Goal: Navigation & Orientation: Find specific page/section

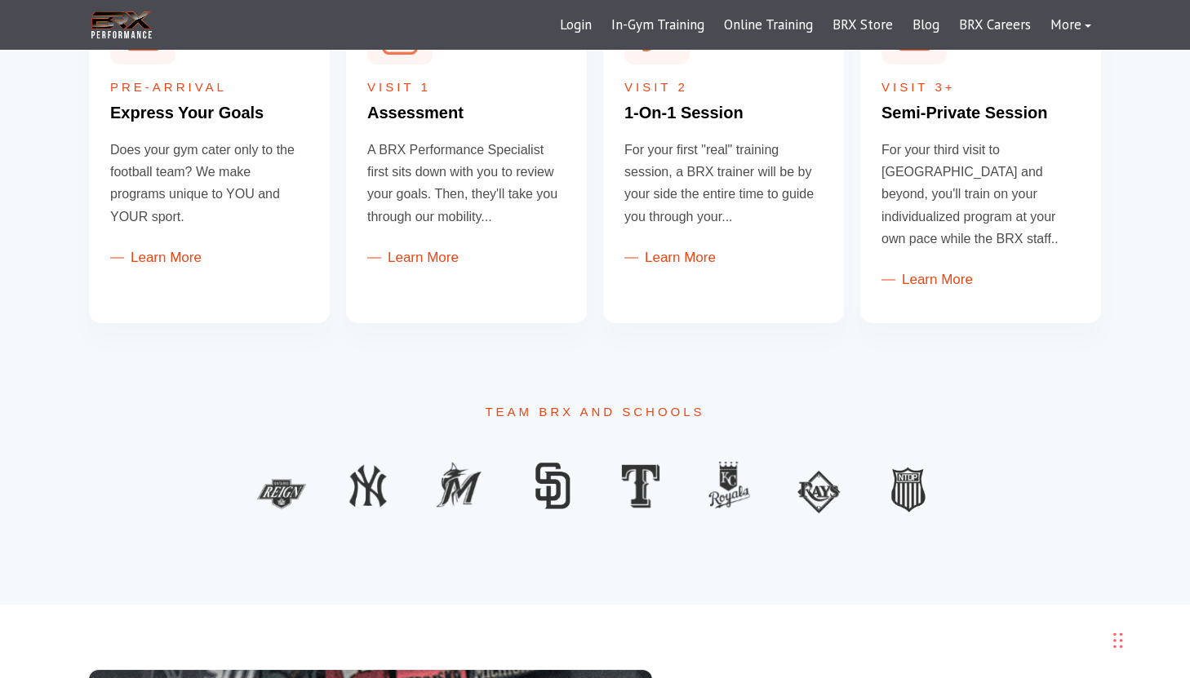
scroll to position [758, 0]
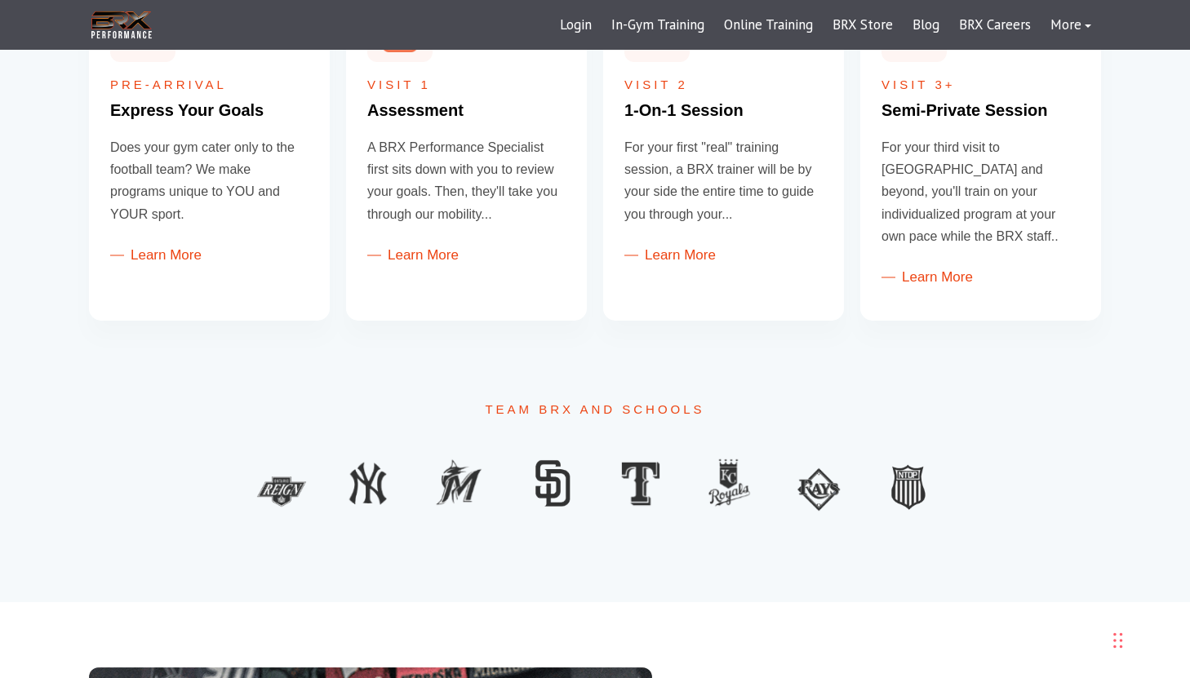
click at [908, 460] on img at bounding box center [908, 484] width 51 height 61
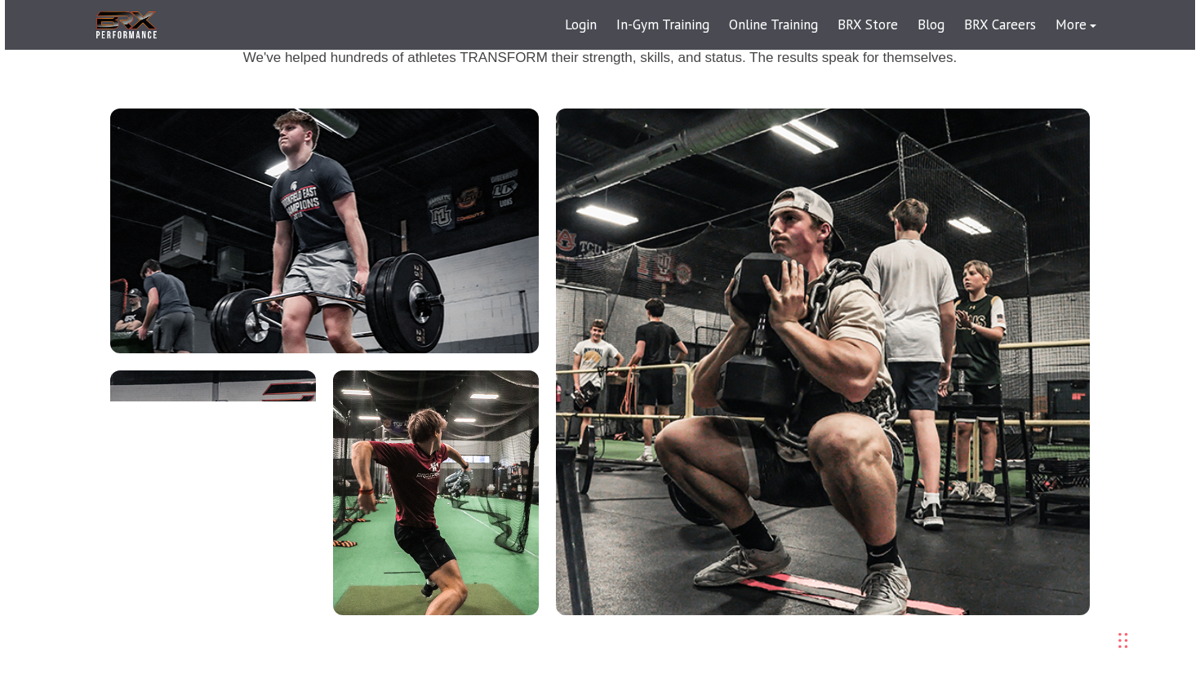
scroll to position [3713, 0]
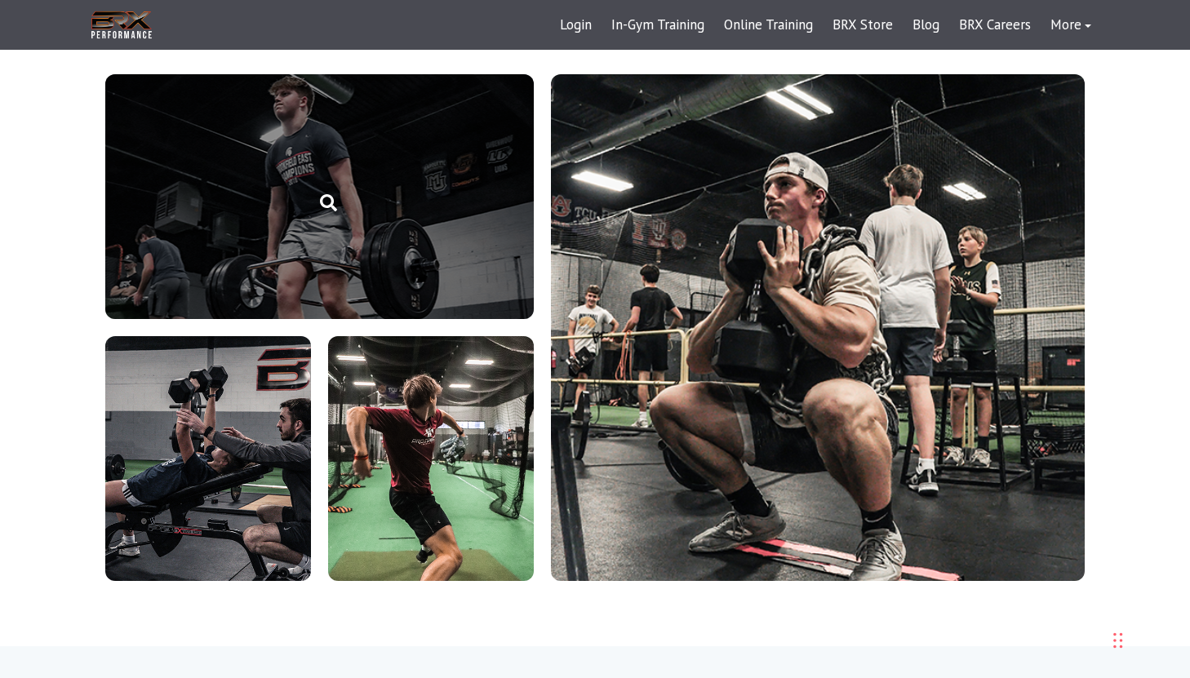
click at [430, 216] on link "brx-performance-img1" at bounding box center [319, 196] width 429 height 245
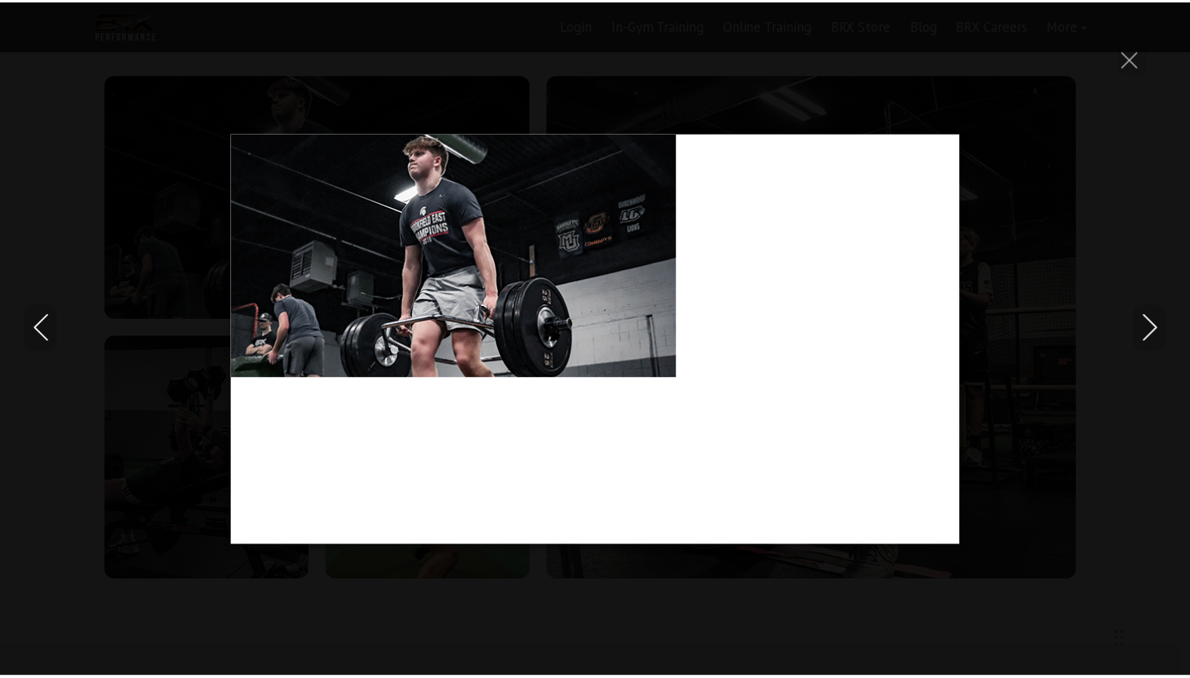
scroll to position [0, 0]
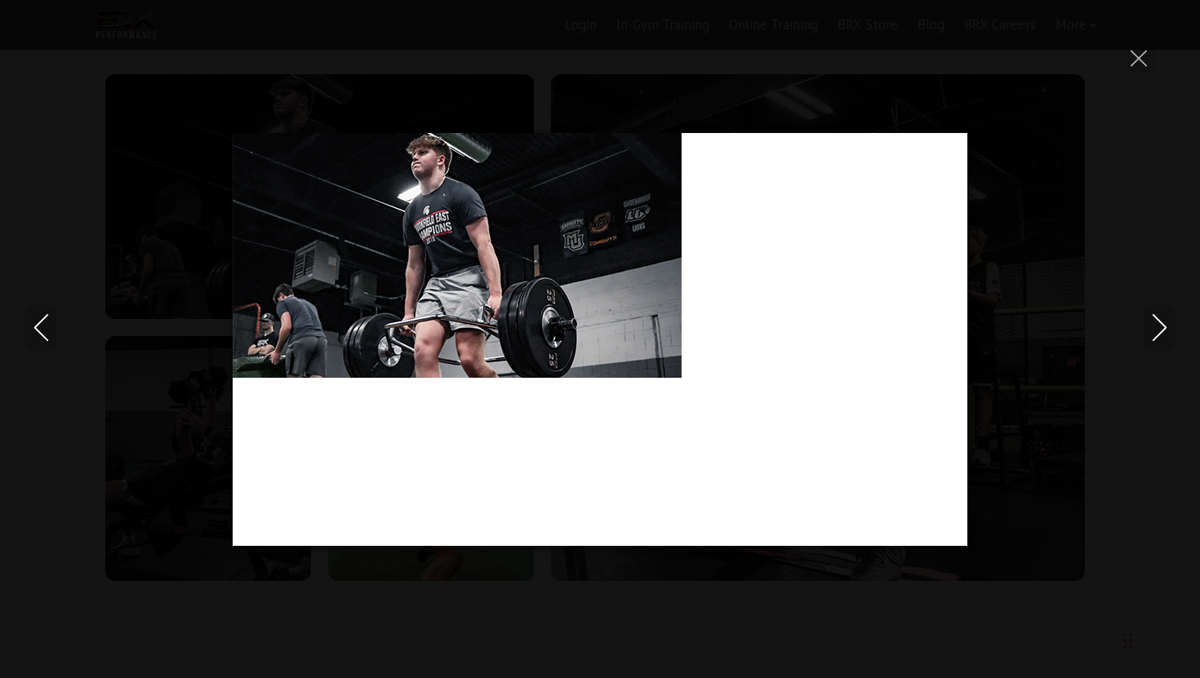
click at [744, 56] on div at bounding box center [600, 339] width 1200 height 678
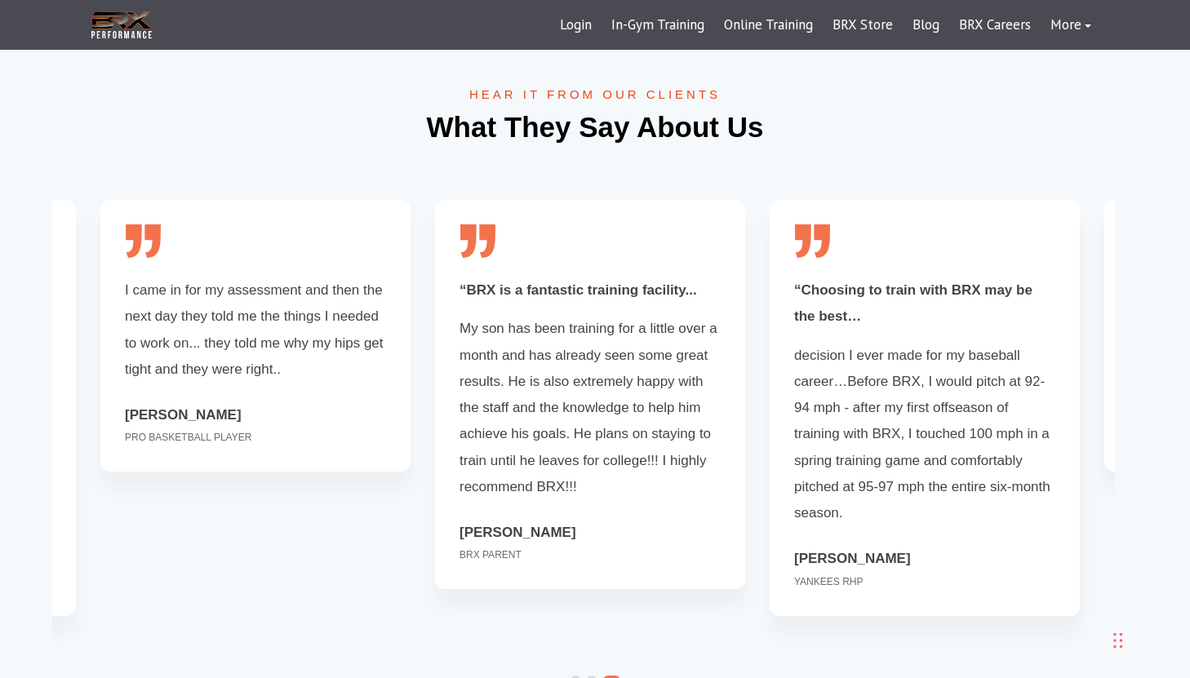
scroll to position [4339, 0]
click at [575, 674] on span at bounding box center [576, 679] width 10 height 10
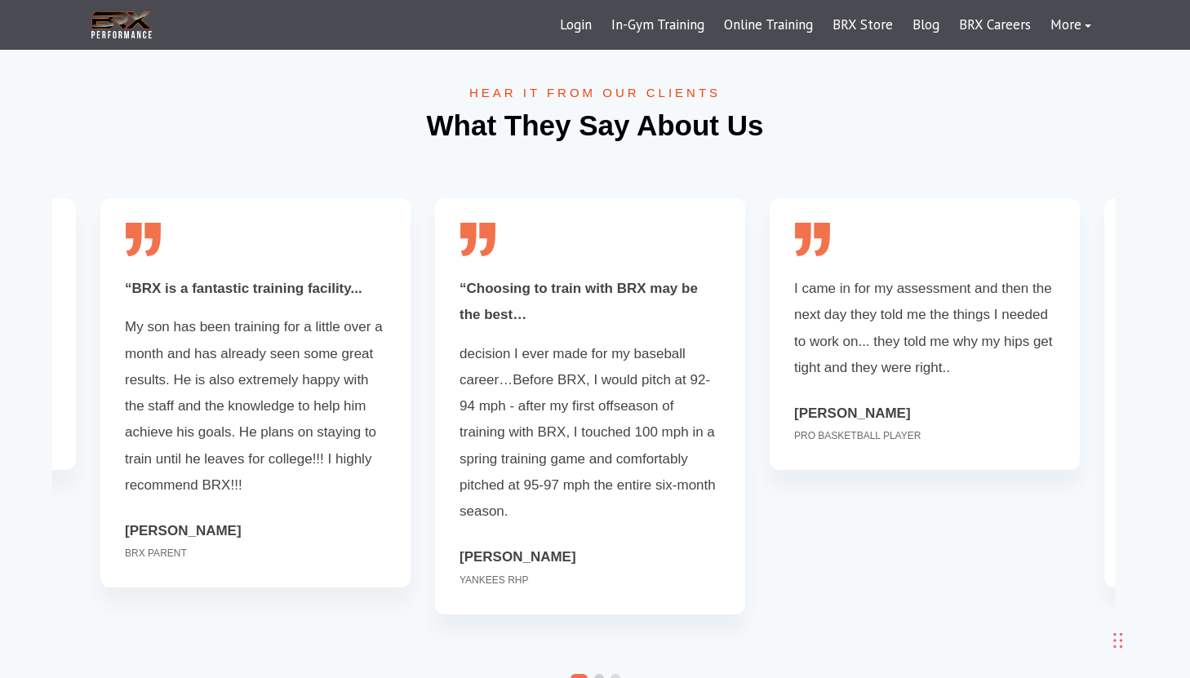
click at [600, 674] on span at bounding box center [599, 679] width 10 height 10
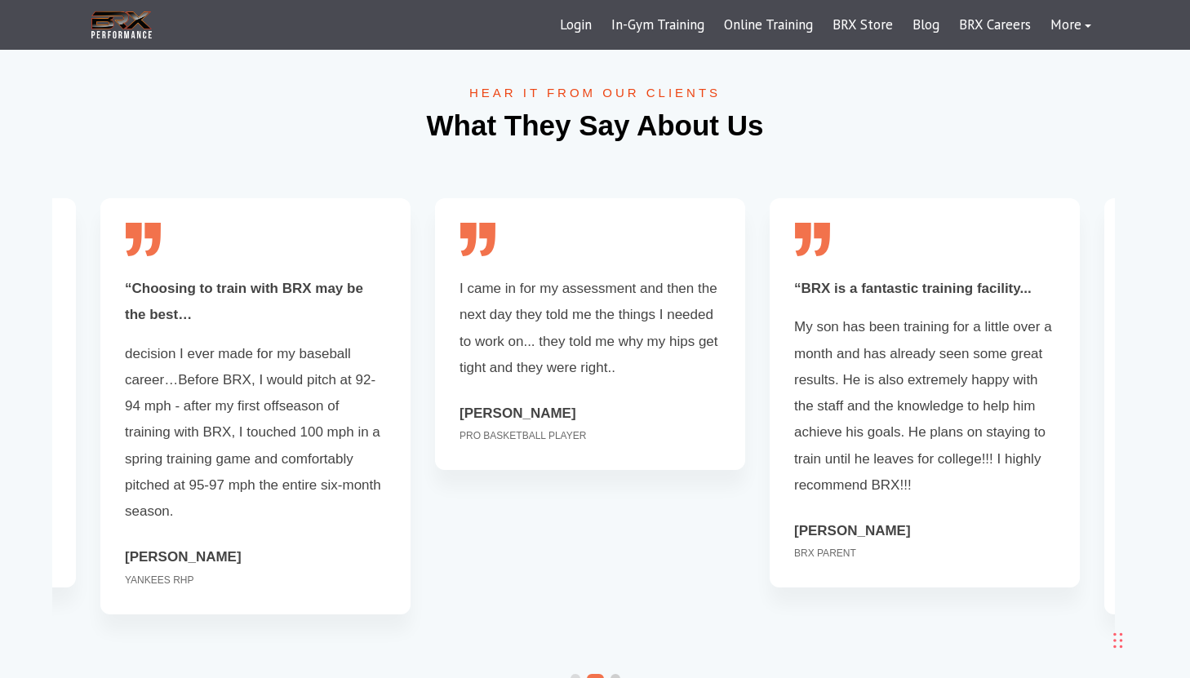
click at [612, 674] on span at bounding box center [616, 679] width 10 height 10
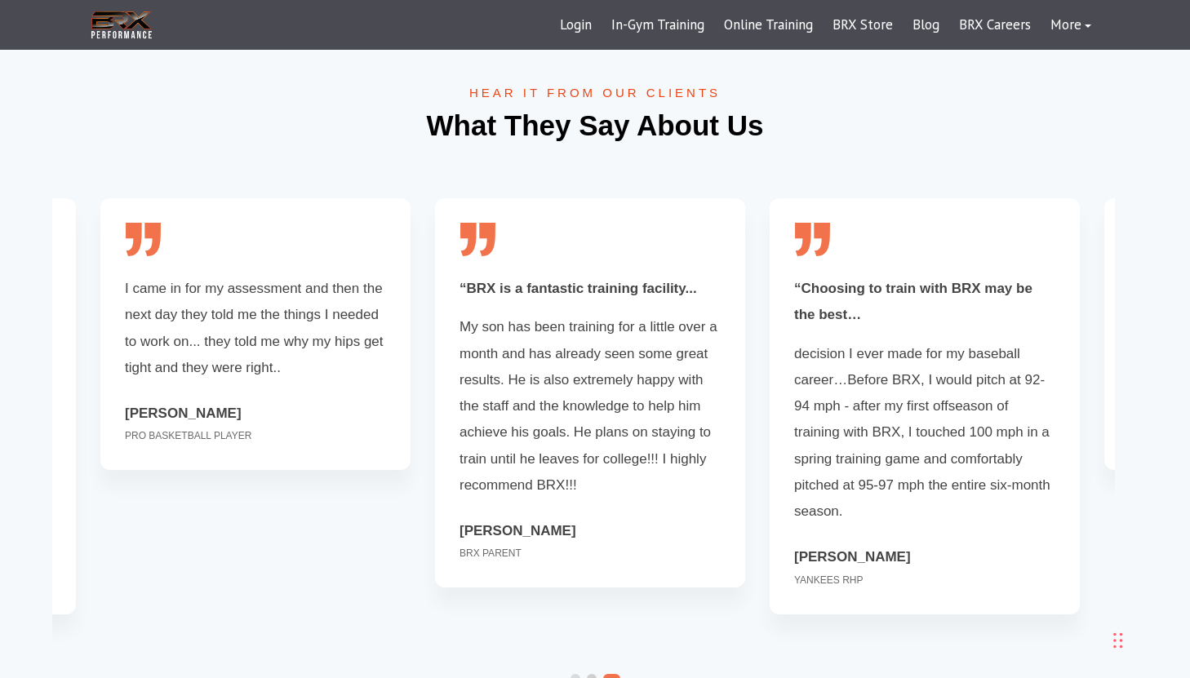
click at [592, 674] on span at bounding box center [592, 679] width 10 height 10
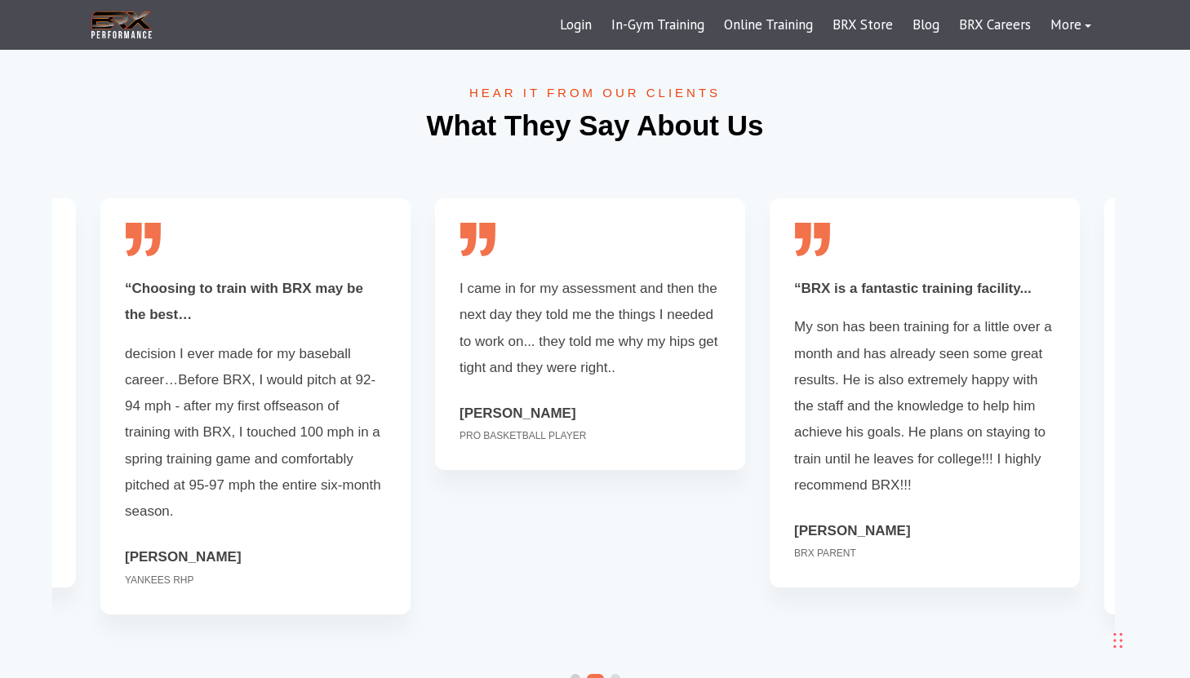
click at [575, 674] on span at bounding box center [576, 679] width 10 height 10
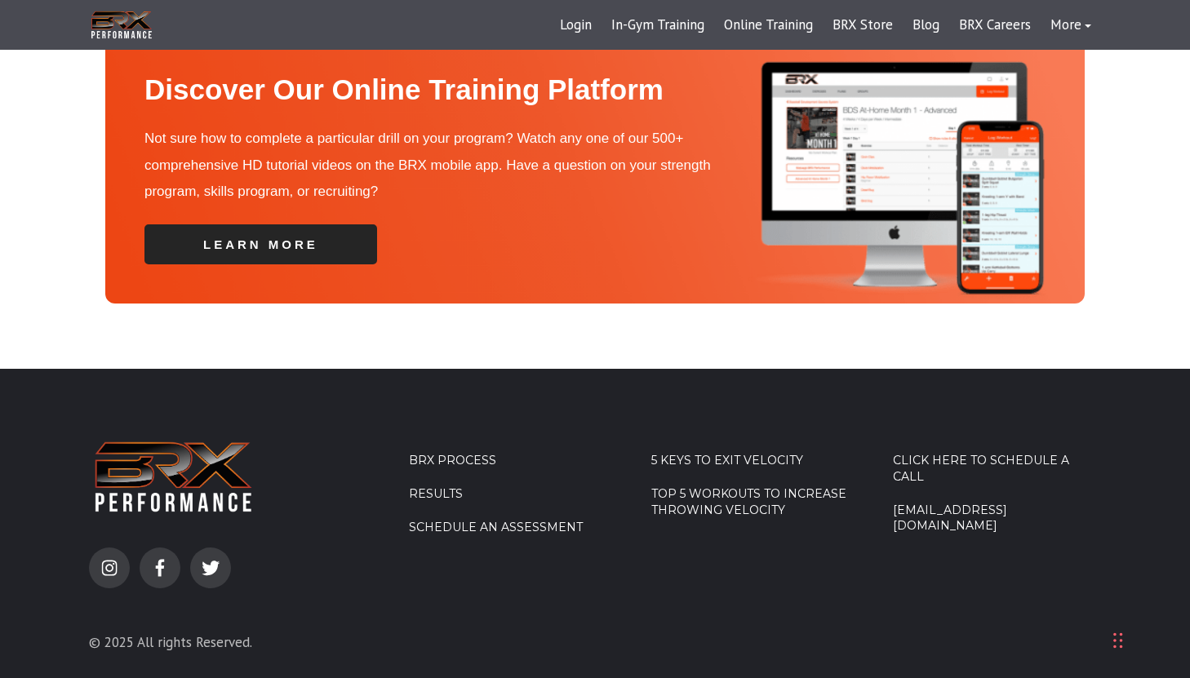
scroll to position [5762, 0]
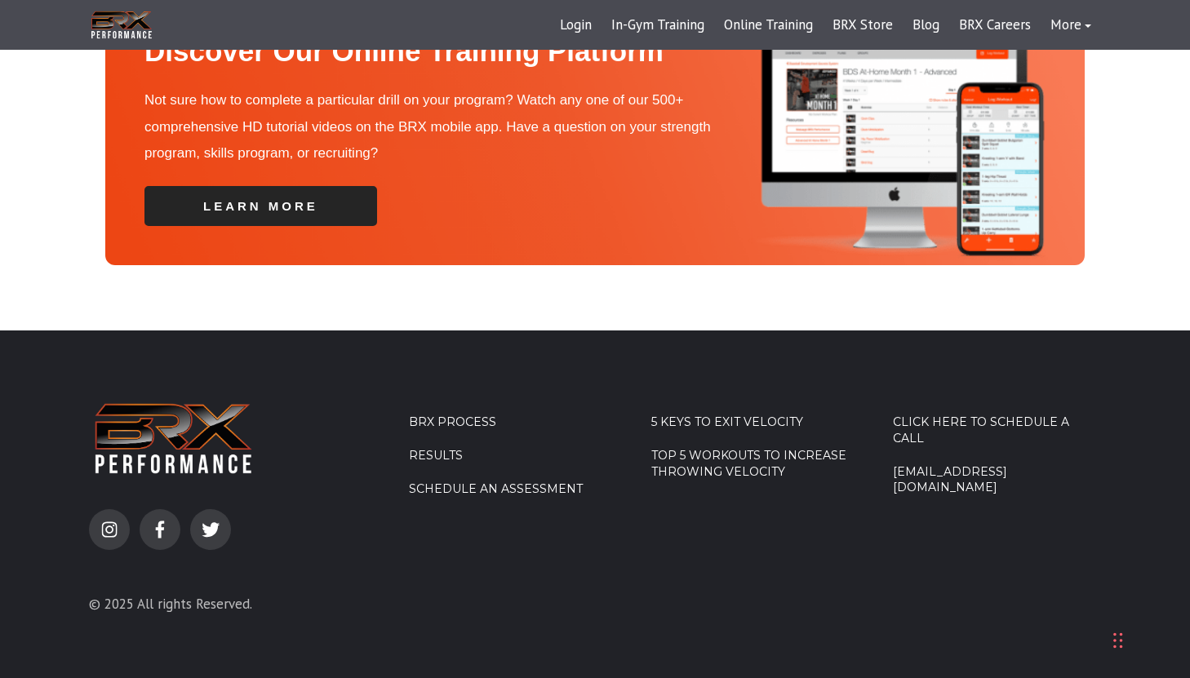
click at [441, 412] on span "BRX Process Results Schedule an Assessment" at bounding box center [513, 421] width 208 height 18
click at [441, 415] on link "BRX Process" at bounding box center [513, 423] width 208 height 16
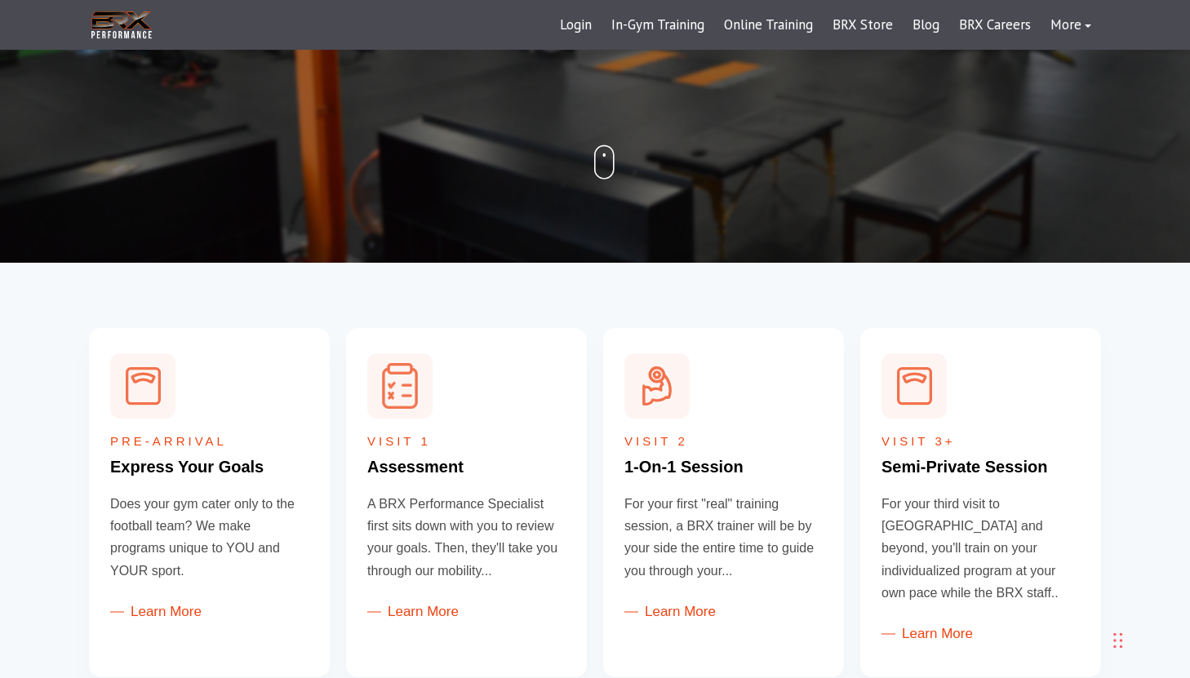
scroll to position [407, 0]
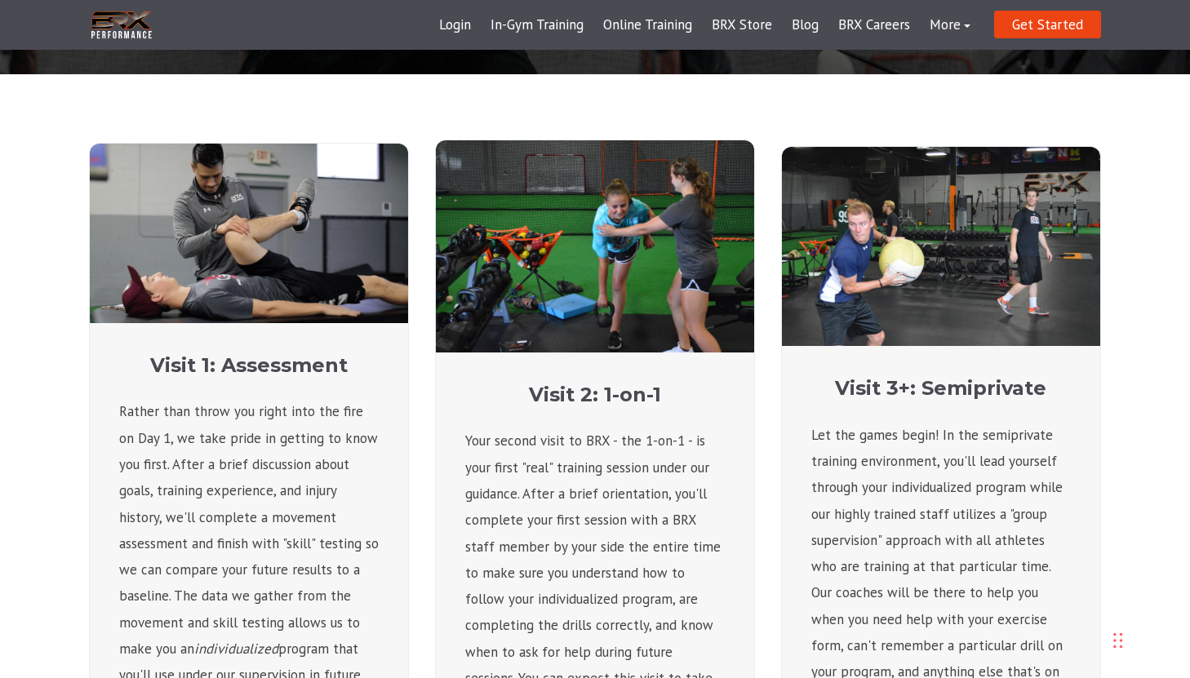
scroll to position [423, 0]
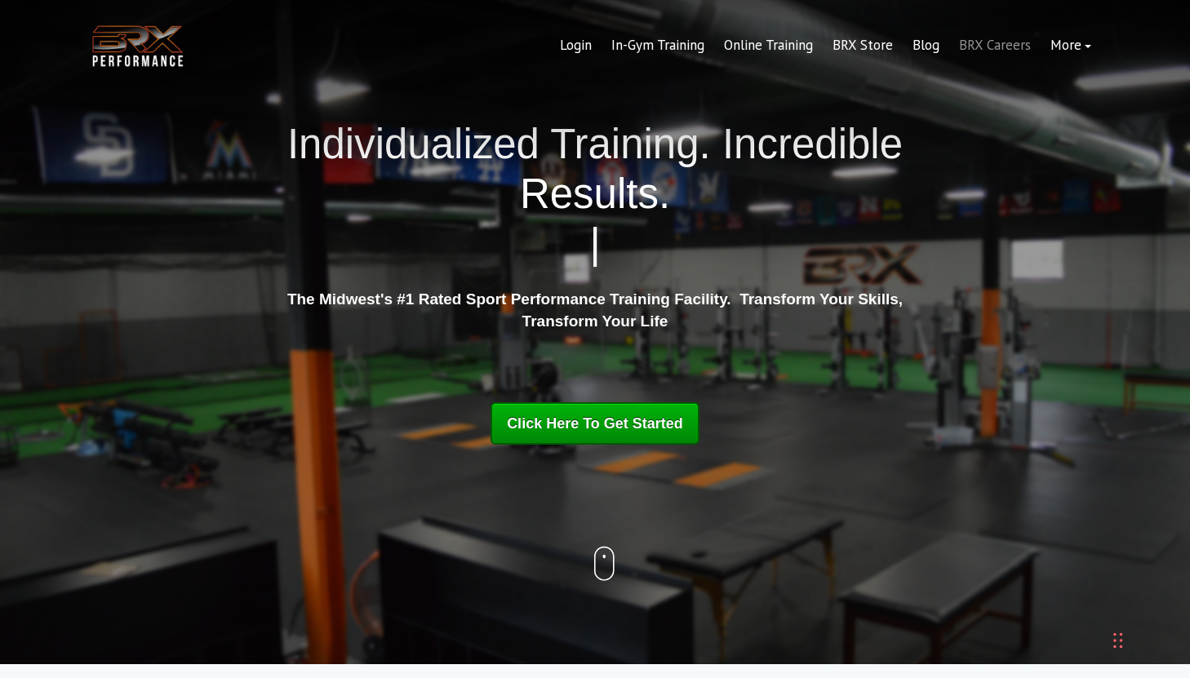
click at [998, 47] on link "BRX Careers" at bounding box center [994, 45] width 91 height 39
click at [860, 42] on link "BRX Store" at bounding box center [863, 45] width 80 height 39
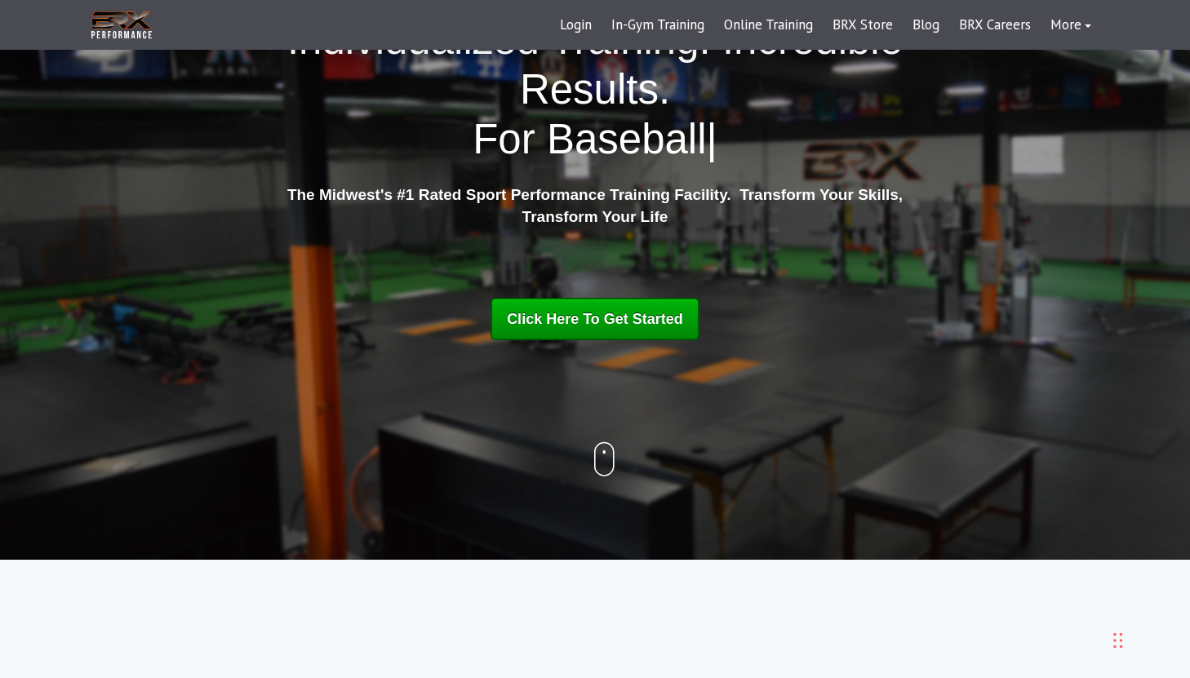
scroll to position [113, 0]
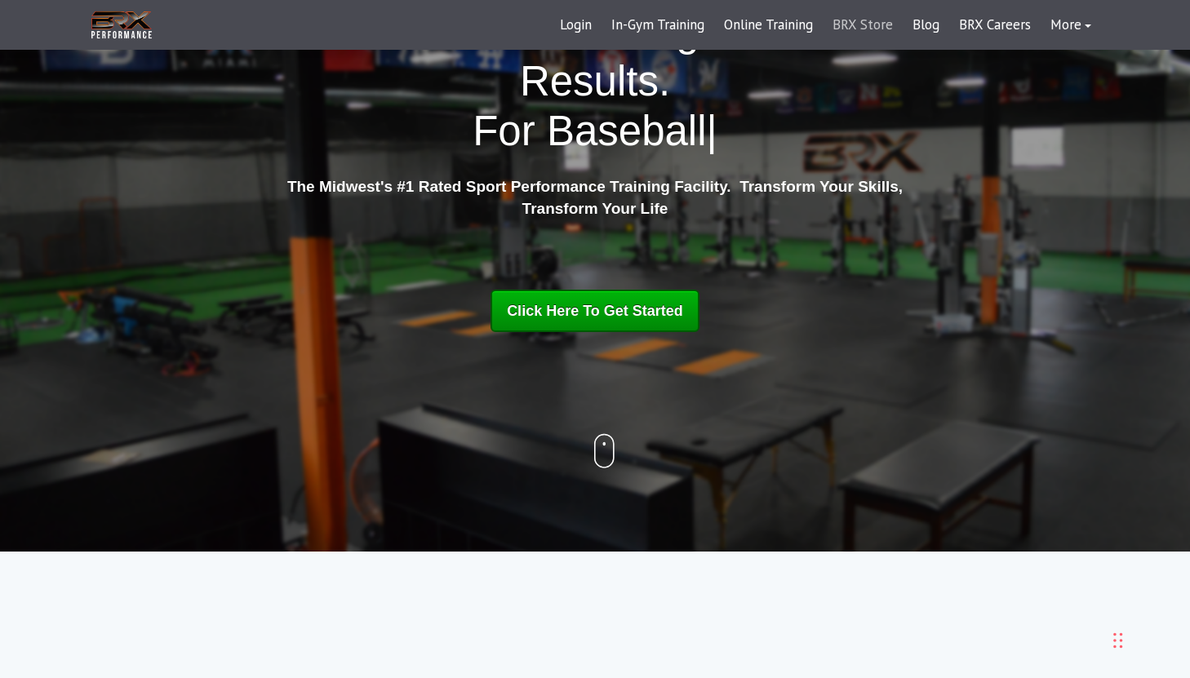
click at [866, 25] on link "BRX Store" at bounding box center [863, 25] width 80 height 39
